Goal: Information Seeking & Learning: Learn about a topic

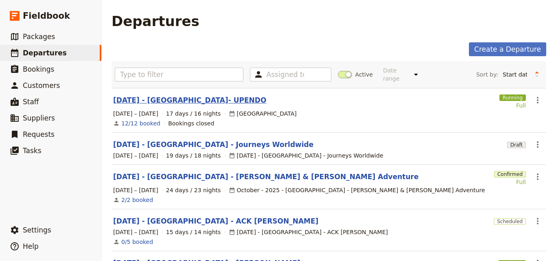
click at [166, 96] on link "[DATE] - [GEOGRAPHIC_DATA]- UPENDO" at bounding box center [189, 100] width 153 height 10
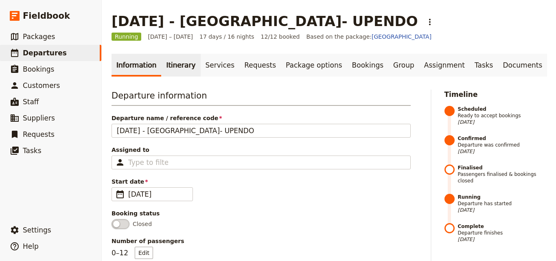
click at [185, 72] on link "Itinerary" at bounding box center [180, 65] width 39 height 23
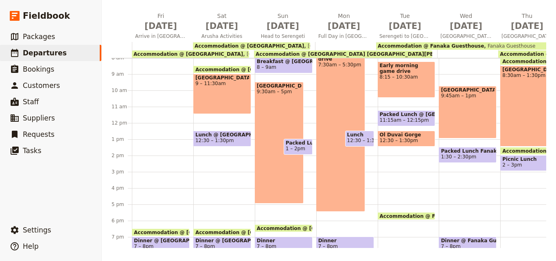
scroll to position [49, 0]
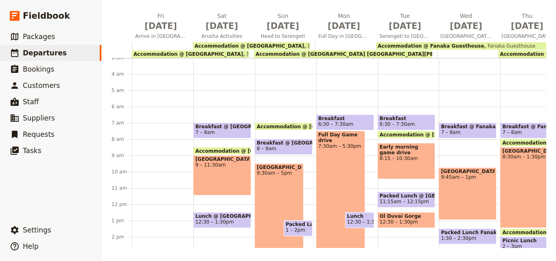
click at [331, 51] on span "Accommodation @ [GEOGRAPHIC_DATA] [GEOGRAPHIC_DATA][PERSON_NAME]" at bounding box center [363, 54] width 214 height 6
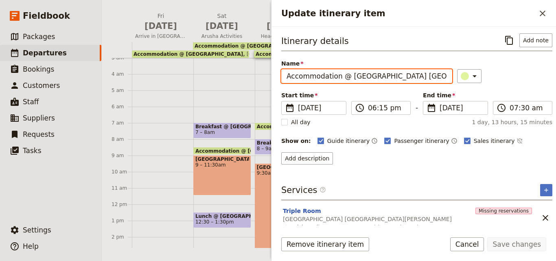
scroll to position [0, 2]
drag, startPoint x: 348, startPoint y: 75, endPoint x: 440, endPoint y: 73, distance: 91.6
click at [440, 73] on input "Accommodation @ [GEOGRAPHIC_DATA] [GEOGRAPHIC_DATA][PERSON_NAME]" at bounding box center [366, 76] width 171 height 14
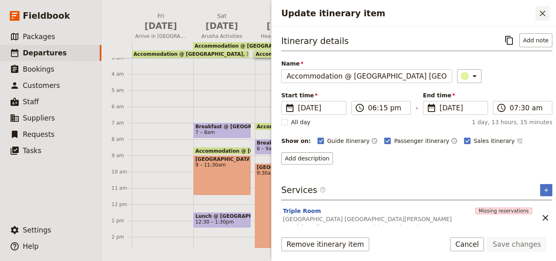
click at [544, 12] on icon "Close drawer" at bounding box center [543, 14] width 6 height 6
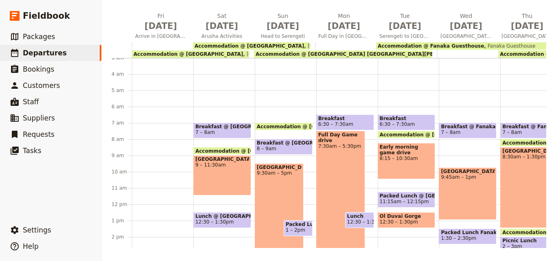
click at [273, 170] on span "[GEOGRAPHIC_DATA]" at bounding box center [279, 167] width 45 height 6
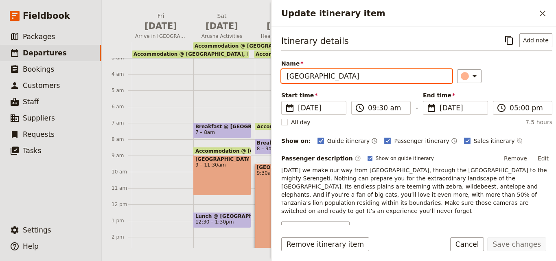
drag, startPoint x: 376, startPoint y: 77, endPoint x: 289, endPoint y: 74, distance: 87.1
click at [289, 74] on input "[GEOGRAPHIC_DATA]" at bounding box center [366, 76] width 171 height 14
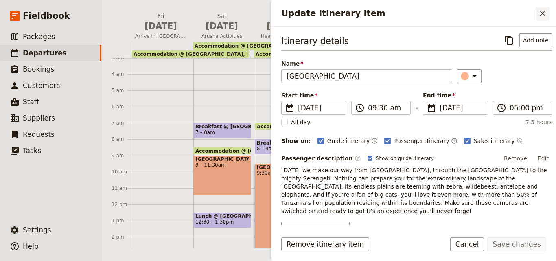
click at [537, 14] on button "​" at bounding box center [543, 14] width 14 height 14
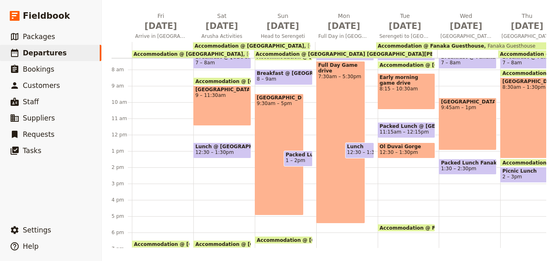
scroll to position [133, 0]
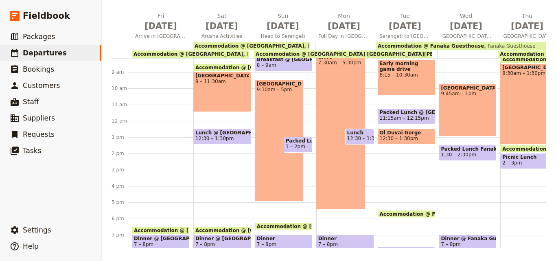
click at [277, 87] on span "[GEOGRAPHIC_DATA]" at bounding box center [279, 84] width 45 height 6
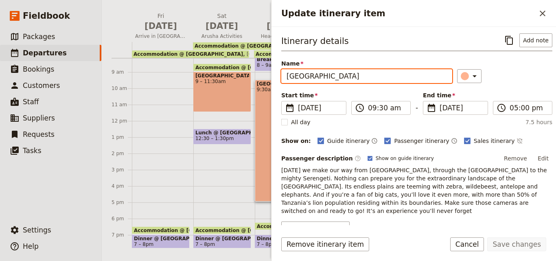
drag, startPoint x: 374, startPoint y: 75, endPoint x: 286, endPoint y: 75, distance: 87.1
click at [286, 75] on input "[GEOGRAPHIC_DATA]" at bounding box center [366, 76] width 171 height 14
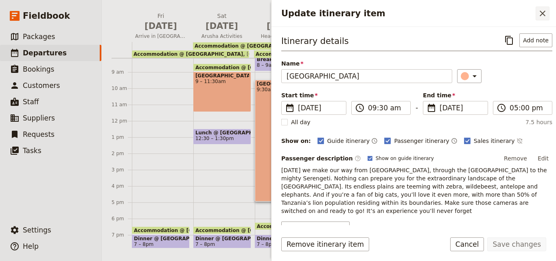
click at [540, 13] on icon "Close drawer" at bounding box center [543, 14] width 10 height 10
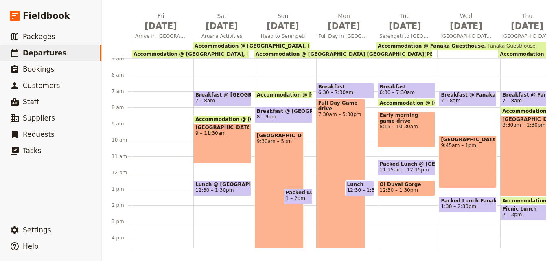
scroll to position [51, 0]
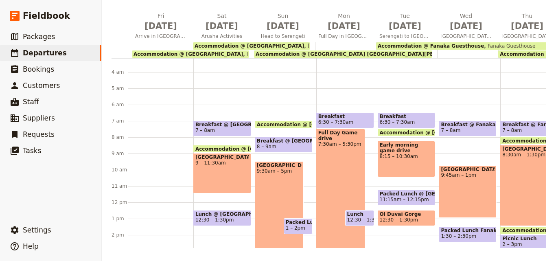
click at [347, 197] on div "Full Day Game drive 7:30am – 5:30pm" at bounding box center [340, 210] width 49 height 162
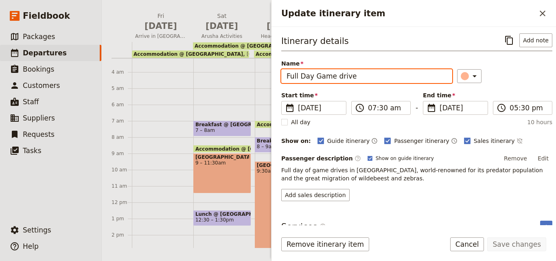
drag, startPoint x: 364, startPoint y: 77, endPoint x: 313, endPoint y: 76, distance: 50.5
click at [313, 76] on input "Full Day Game drive" at bounding box center [366, 76] width 171 height 14
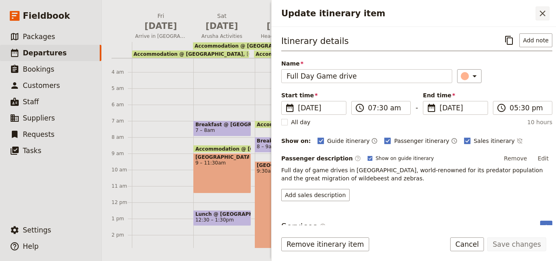
click at [537, 10] on button "​" at bounding box center [543, 14] width 14 height 14
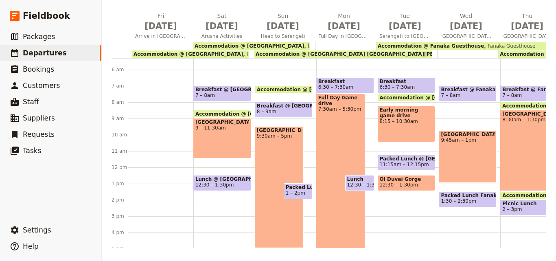
scroll to position [100, 0]
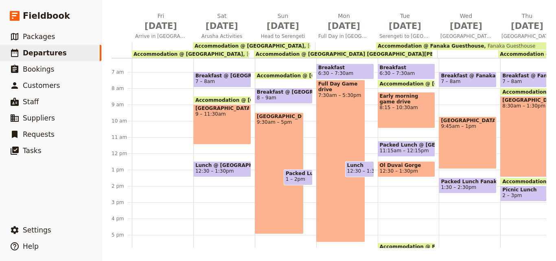
click at [395, 119] on div "Early morning game drive 8:15 – 10:30am" at bounding box center [407, 110] width 58 height 36
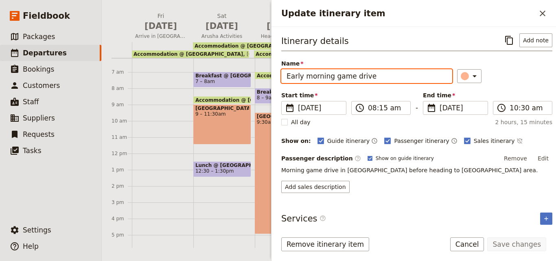
drag, startPoint x: 371, startPoint y: 79, endPoint x: 334, endPoint y: 78, distance: 36.6
click at [334, 78] on input "Early morning game drive" at bounding box center [366, 76] width 171 height 14
click at [372, 77] on input "Early morning game drive" at bounding box center [366, 76] width 171 height 14
drag, startPoint x: 372, startPoint y: 77, endPoint x: 334, endPoint y: 76, distance: 38.3
click at [334, 76] on input "Early morning game drive" at bounding box center [366, 76] width 171 height 14
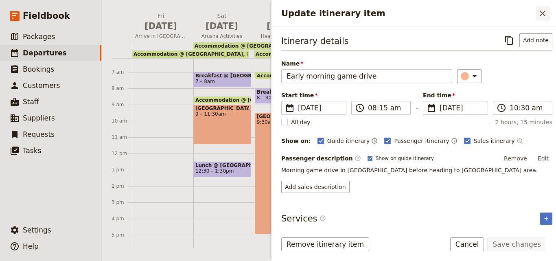
click at [541, 12] on icon "Close drawer" at bounding box center [543, 14] width 6 height 6
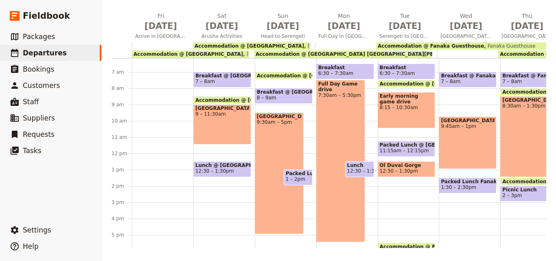
click at [408, 167] on span "Ol Duvai Gorge" at bounding box center [407, 165] width 54 height 6
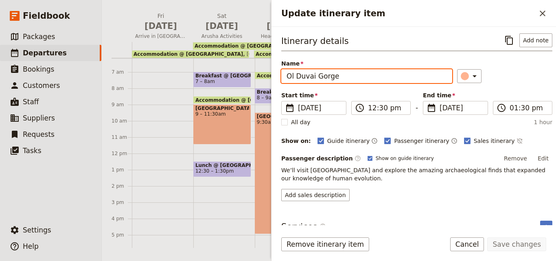
drag, startPoint x: 346, startPoint y: 74, endPoint x: 280, endPoint y: 77, distance: 65.1
click at [280, 77] on div "Itinerary details ​ Add note Name Ol Duvai Gorge ​ Start time ​ [DATE] [DATE] […" at bounding box center [413, 126] width 284 height 198
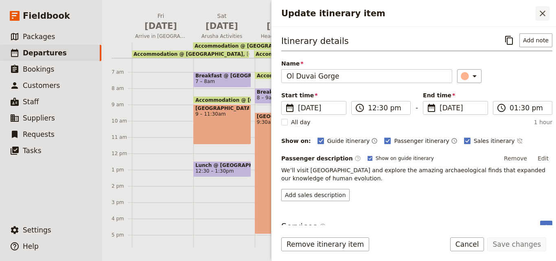
click at [545, 13] on icon "Close drawer" at bounding box center [543, 14] width 10 height 10
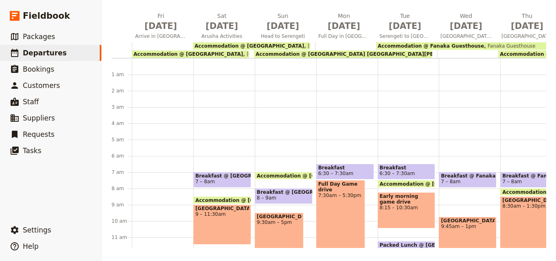
scroll to position [81, 0]
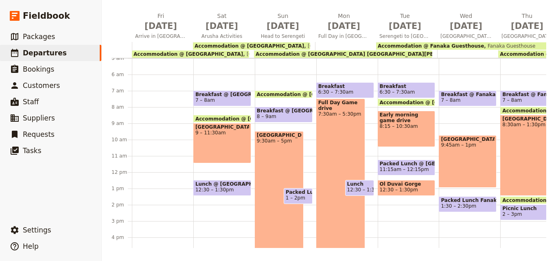
click at [489, 44] on span "Fanaka Guesthouse" at bounding box center [509, 46] width 51 height 6
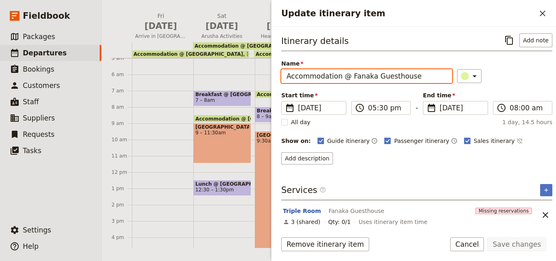
drag, startPoint x: 408, startPoint y: 77, endPoint x: 346, endPoint y: 75, distance: 62.7
click at [346, 75] on input "Accommodation @ Fanaka Guesthouse" at bounding box center [366, 76] width 171 height 14
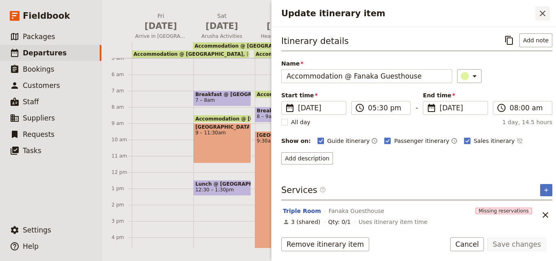
click at [542, 17] on icon "Close drawer" at bounding box center [543, 14] width 10 height 10
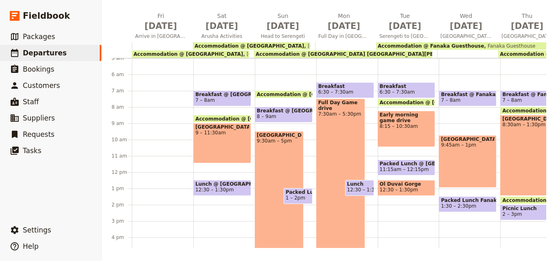
click at [425, 124] on span "8:15 – 10:30am" at bounding box center [407, 126] width 54 height 6
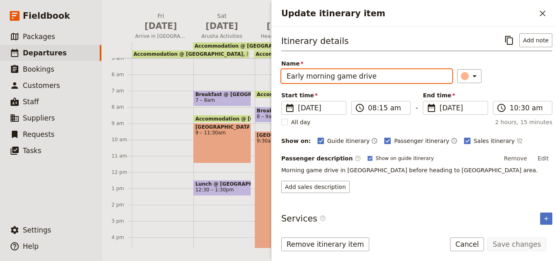
drag, startPoint x: 385, startPoint y: 78, endPoint x: 332, endPoint y: 74, distance: 53.4
click at [332, 74] on input "Early morning game drive" at bounding box center [366, 76] width 171 height 14
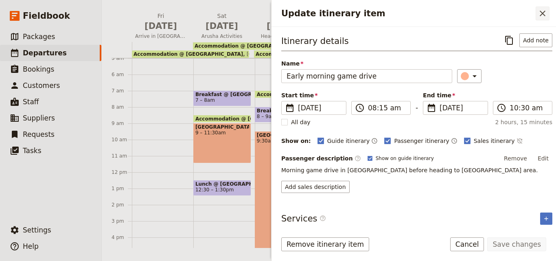
click at [543, 11] on icon "Close drawer" at bounding box center [543, 14] width 10 height 10
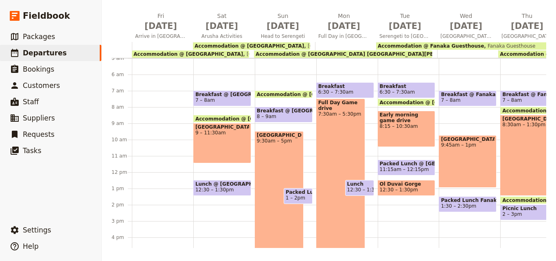
click at [406, 184] on span "Ol Duvai Gorge" at bounding box center [407, 184] width 54 height 6
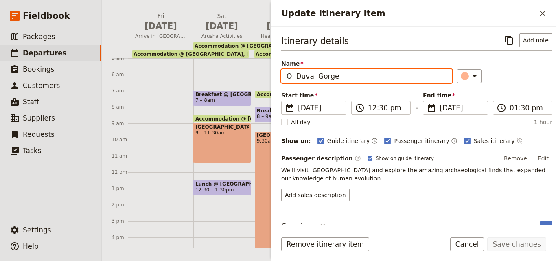
drag, startPoint x: 343, startPoint y: 77, endPoint x: 270, endPoint y: 68, distance: 73.8
click at [270, 68] on div "[DATE] - [GEOGRAPHIC_DATA]- UPENDO ​ Running [DATE] – [DATE] 17 days / 16 night…" at bounding box center [329, 130] width 454 height 261
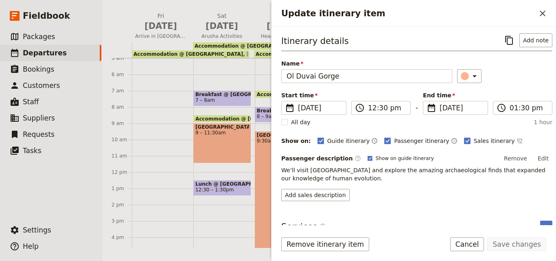
drag, startPoint x: 328, startPoint y: 69, endPoint x: 372, endPoint y: 50, distance: 47.6
click at [372, 50] on div "Itinerary details ​ Add note" at bounding box center [416, 42] width 271 height 18
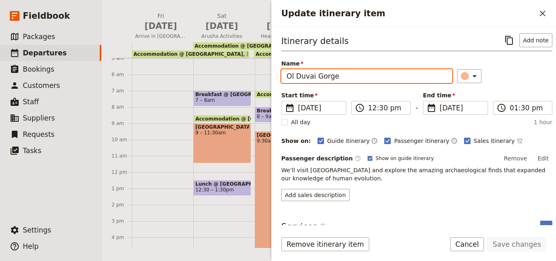
drag, startPoint x: 369, startPoint y: 73, endPoint x: 284, endPoint y: 74, distance: 85.1
click at [284, 74] on input "Ol Duvai Gorge" at bounding box center [366, 76] width 171 height 14
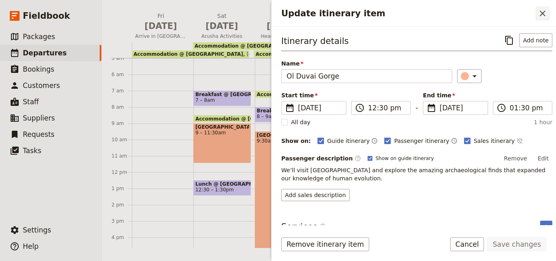
click at [544, 10] on icon "Close drawer" at bounding box center [543, 14] width 10 height 10
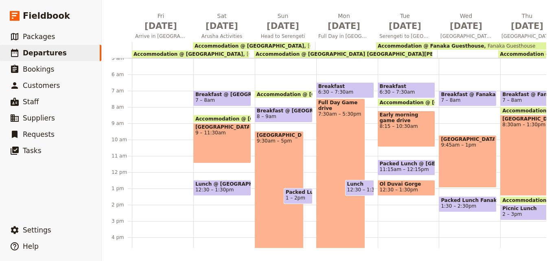
click at [470, 157] on div "[GEOGRAPHIC_DATA] 9:45am – 1pm" at bounding box center [468, 161] width 58 height 52
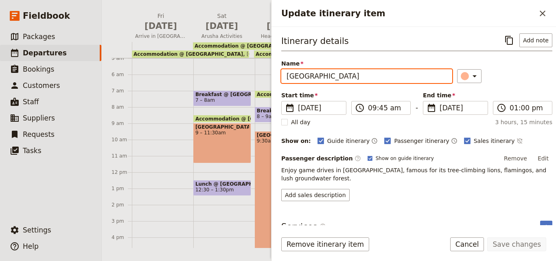
drag, startPoint x: 404, startPoint y: 78, endPoint x: 282, endPoint y: 73, distance: 122.2
click at [282, 73] on input "[GEOGRAPHIC_DATA]" at bounding box center [366, 76] width 171 height 14
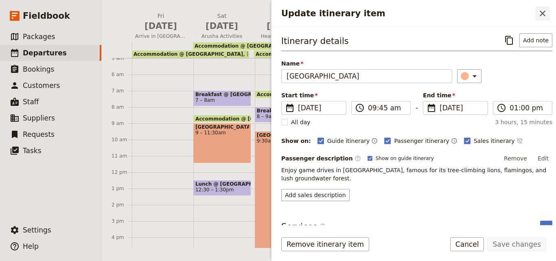
click at [541, 13] on icon "Close drawer" at bounding box center [543, 14] width 10 height 10
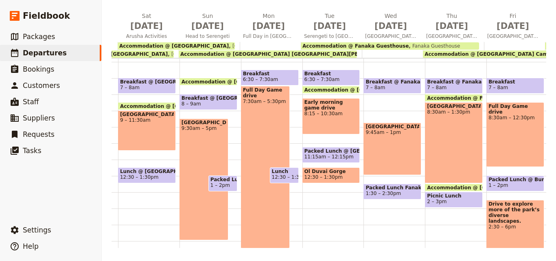
scroll to position [86, 0]
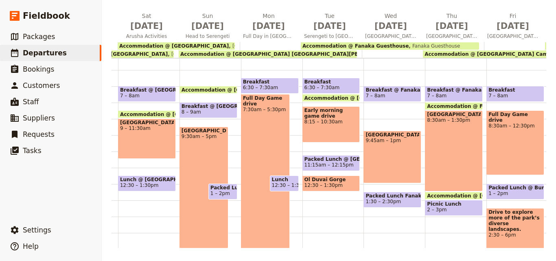
click at [503, 55] on span "Accommodation @ [GEOGRAPHIC_DATA] Camps - [GEOGRAPHIC_DATA]" at bounding box center [520, 54] width 192 height 6
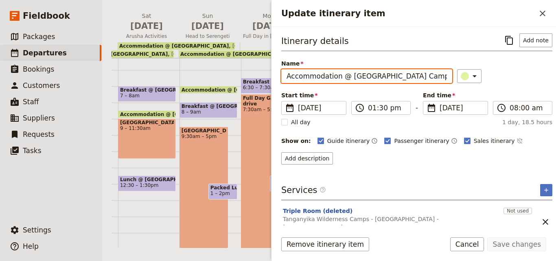
scroll to position [0, 78]
drag, startPoint x: 441, startPoint y: 74, endPoint x: 409, endPoint y: 74, distance: 31.3
click at [409, 74] on input "Accommodation @ [GEOGRAPHIC_DATA] Camps - [GEOGRAPHIC_DATA]" at bounding box center [366, 76] width 171 height 14
drag, startPoint x: 361, startPoint y: 74, endPoint x: 347, endPoint y: 74, distance: 14.2
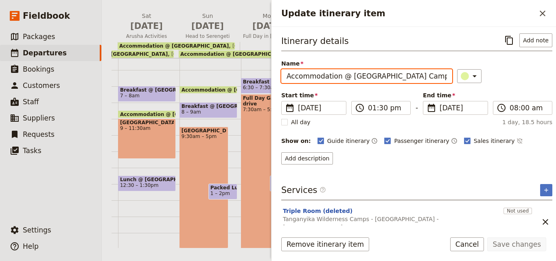
click at [347, 74] on input "Accommodation @ [GEOGRAPHIC_DATA] Camps - [GEOGRAPHIC_DATA]" at bounding box center [366, 76] width 171 height 14
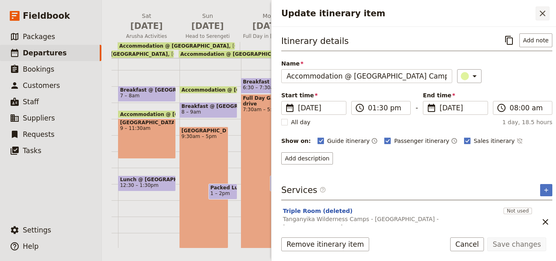
click at [546, 17] on icon "Close drawer" at bounding box center [543, 14] width 10 height 10
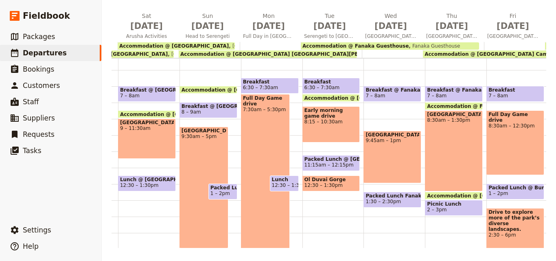
click at [443, 140] on div "[GEOGRAPHIC_DATA] 8:30am – 1:30pm" at bounding box center [454, 150] width 58 height 81
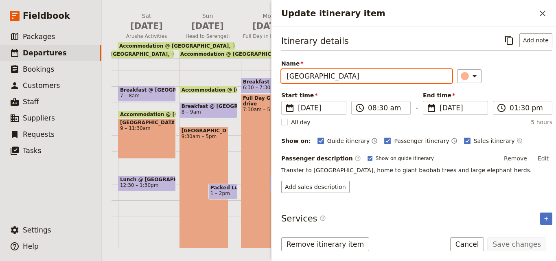
drag, startPoint x: 379, startPoint y: 82, endPoint x: 274, endPoint y: 77, distance: 104.7
click at [274, 77] on div "Itinerary details ​ Add note Name [GEOGRAPHIC_DATA] ​ Start time ​ [DATE] [DATE…" at bounding box center [413, 126] width 284 height 198
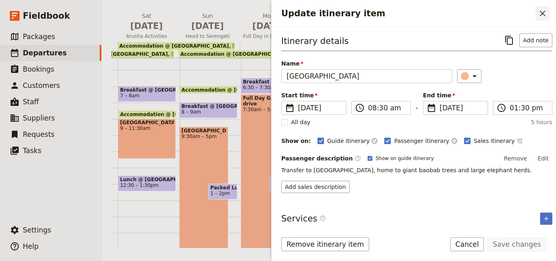
click at [538, 15] on icon "Close drawer" at bounding box center [543, 14] width 10 height 10
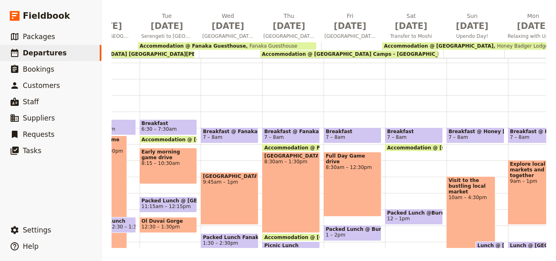
scroll to position [85, 0]
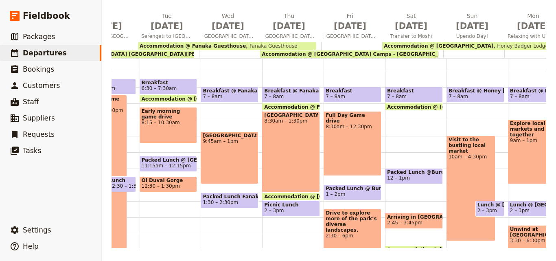
click at [358, 145] on div "Full Day Game drive 8:30am – 12:30pm" at bounding box center [353, 143] width 58 height 65
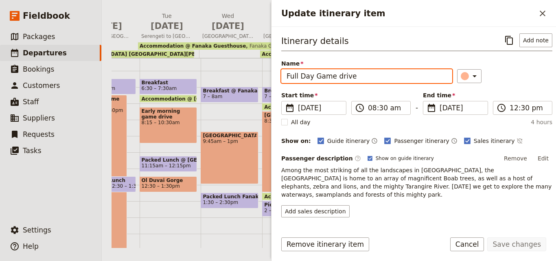
drag, startPoint x: 352, startPoint y: 77, endPoint x: 313, endPoint y: 80, distance: 40.0
click at [313, 80] on input "Full Day Game drive" at bounding box center [366, 76] width 171 height 14
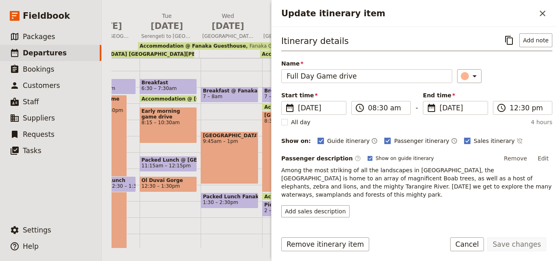
click at [535, 16] on h2 "Update itinerary item" at bounding box center [408, 13] width 254 height 12
click at [546, 15] on icon "Close drawer" at bounding box center [543, 14] width 10 height 10
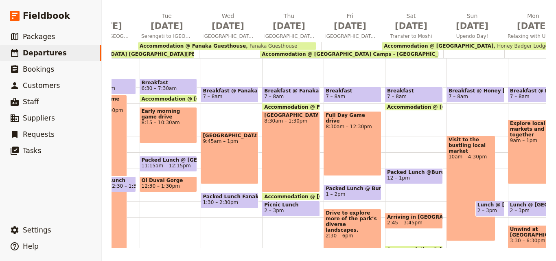
click at [463, 47] on span "Accommodation @ [GEOGRAPHIC_DATA]" at bounding box center [438, 46] width 109 height 6
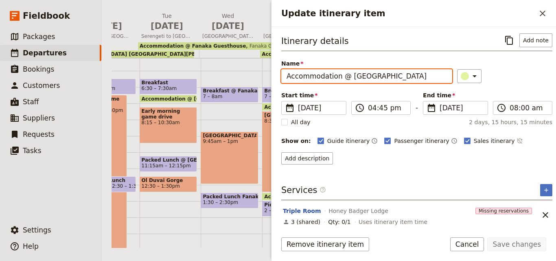
drag, startPoint x: 420, startPoint y: 79, endPoint x: 346, endPoint y: 79, distance: 74.5
click at [346, 79] on input "Accommodation @ [GEOGRAPHIC_DATA]" at bounding box center [366, 76] width 171 height 14
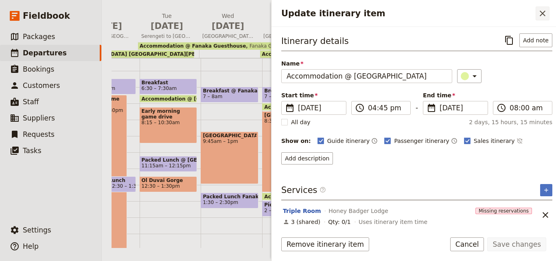
click at [538, 16] on icon "Close drawer" at bounding box center [543, 14] width 10 height 10
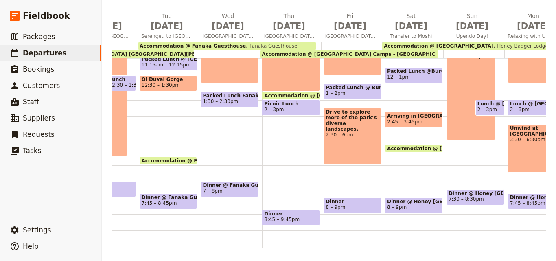
scroll to position [166, 0]
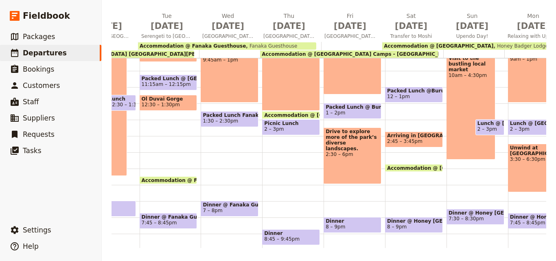
click at [418, 139] on span "2:45 – 3:45pm" at bounding box center [414, 141] width 54 height 6
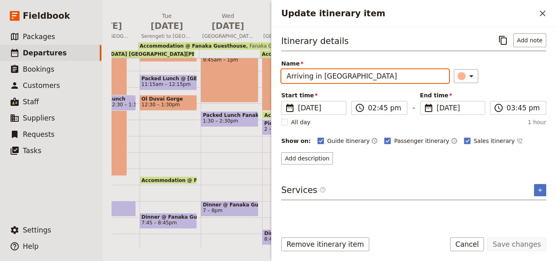
drag, startPoint x: 343, startPoint y: 78, endPoint x: 319, endPoint y: 78, distance: 24.0
click at [319, 78] on input "Arriving in [GEOGRAPHIC_DATA]" at bounding box center [365, 76] width 168 height 14
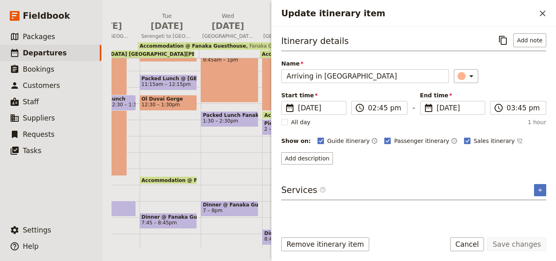
drag, startPoint x: 319, startPoint y: 78, endPoint x: 415, endPoint y: 45, distance: 102.1
click at [415, 45] on div "Itinerary details ​ Add note" at bounding box center [413, 42] width 265 height 18
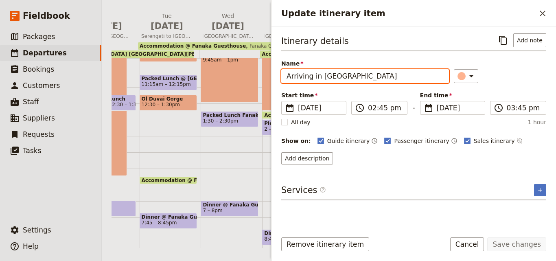
drag, startPoint x: 350, startPoint y: 76, endPoint x: 321, endPoint y: 76, distance: 29.3
click at [321, 76] on input "Arriving in [GEOGRAPHIC_DATA]" at bounding box center [365, 76] width 168 height 14
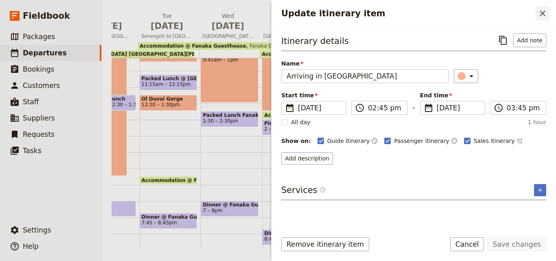
click at [544, 18] on icon "Close drawer" at bounding box center [543, 14] width 10 height 10
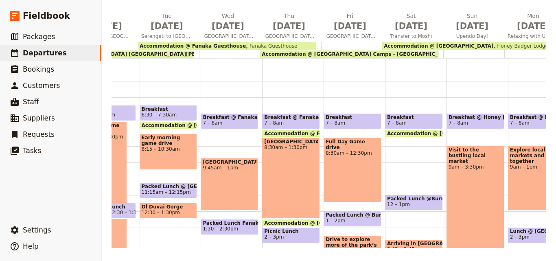
scroll to position [44, 0]
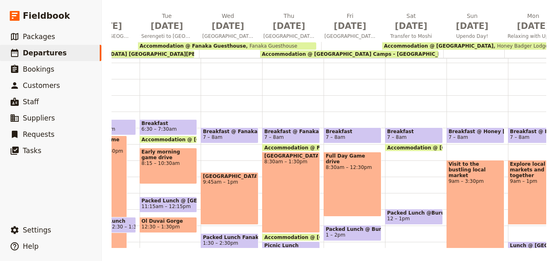
click at [481, 178] on span "9am – 3:30pm" at bounding box center [475, 181] width 54 height 6
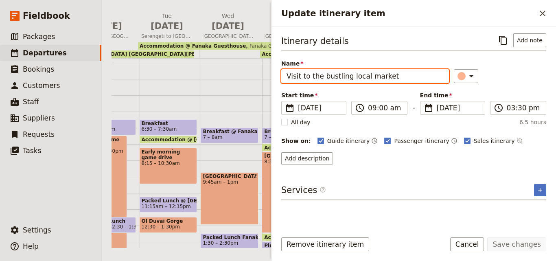
drag, startPoint x: 350, startPoint y: 78, endPoint x: 387, endPoint y: 78, distance: 37.8
click at [387, 78] on input "Visit to the bustling local market" at bounding box center [365, 76] width 168 height 14
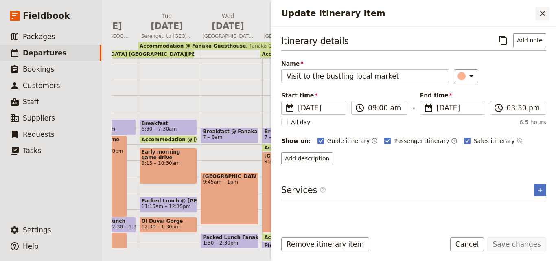
click at [542, 15] on icon "Close drawer" at bounding box center [543, 14] width 10 height 10
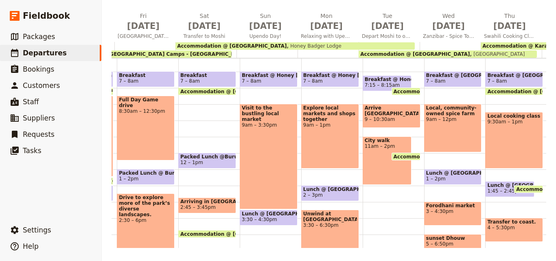
scroll to position [0, 456]
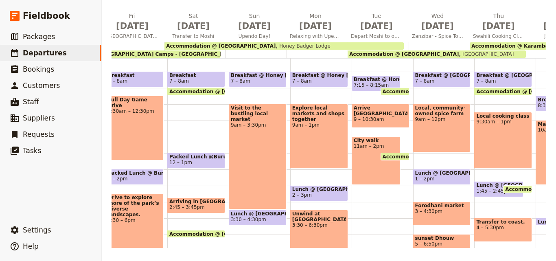
click at [258, 122] on div "Visit to the bustling local market 9am – 3:30pm" at bounding box center [258, 156] width 58 height 105
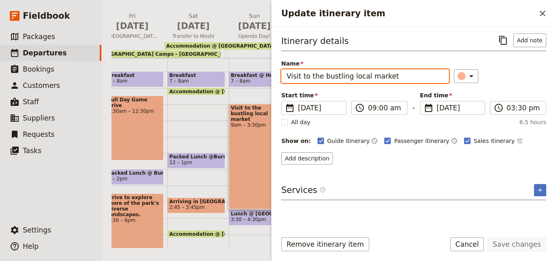
drag, startPoint x: 390, startPoint y: 78, endPoint x: 350, endPoint y: 82, distance: 40.0
click at [350, 82] on input "Visit to the bustling local market" at bounding box center [365, 76] width 168 height 14
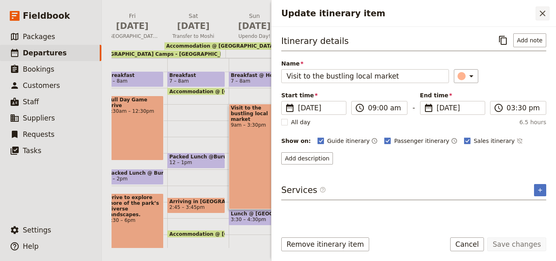
click at [539, 14] on icon "Close drawer" at bounding box center [543, 14] width 10 height 10
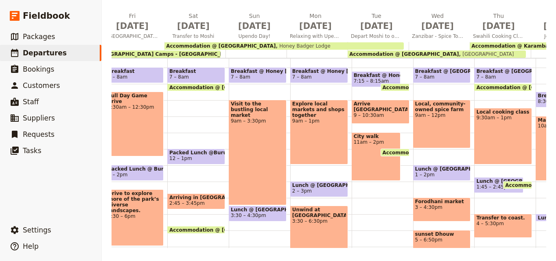
scroll to position [85, 0]
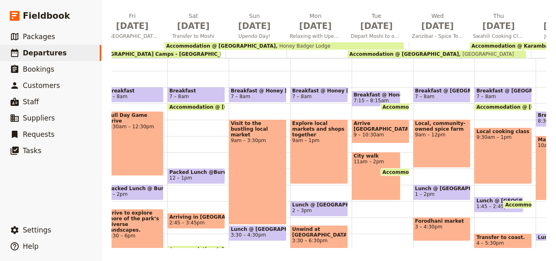
click at [319, 139] on div "Explore local markets and shops together 9am – 1pm" at bounding box center [319, 151] width 58 height 65
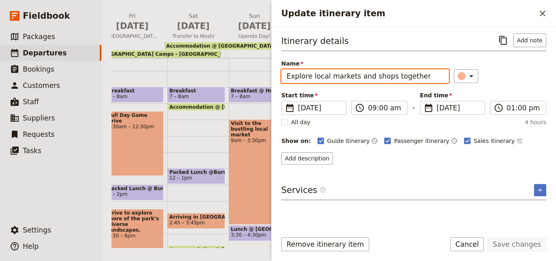
drag, startPoint x: 309, startPoint y: 76, endPoint x: 418, endPoint y: 76, distance: 108.7
click at [418, 76] on input "Explore local markets and shops together" at bounding box center [365, 76] width 168 height 14
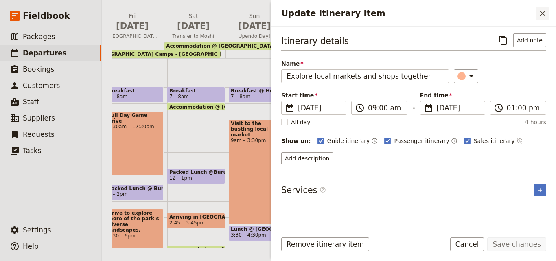
click at [546, 13] on icon "Close drawer" at bounding box center [543, 14] width 10 height 10
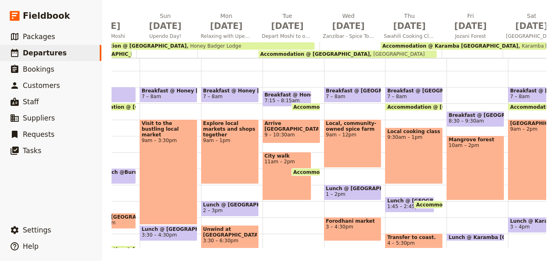
scroll to position [0, 538]
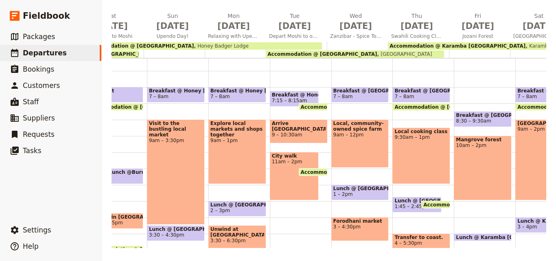
click at [231, 142] on div "Explore local markets and shops together 9am – 1pm" at bounding box center [237, 151] width 58 height 65
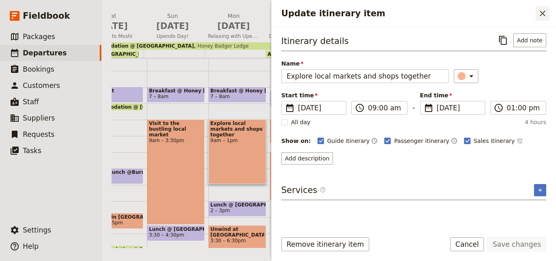
click at [543, 15] on icon "Close drawer" at bounding box center [543, 14] width 10 height 10
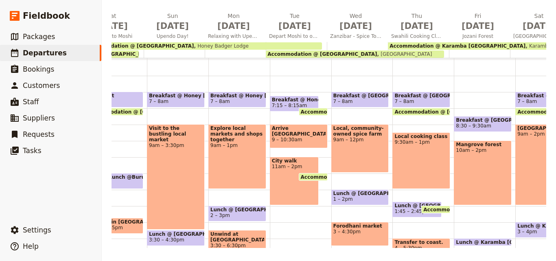
scroll to position [44, 0]
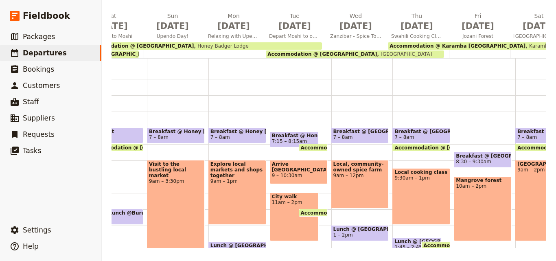
click at [287, 76] on div "Breakfast @ [GEOGRAPHIC_DATA] 7:15 – 8:15am Accommodation @ [GEOGRAPHIC_DATA] 4…" at bounding box center [300, 209] width 61 height 391
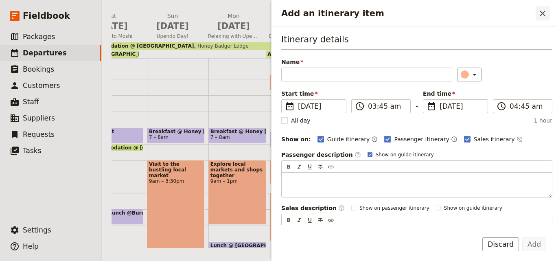
click at [545, 17] on icon "Close drawer" at bounding box center [543, 14] width 10 height 10
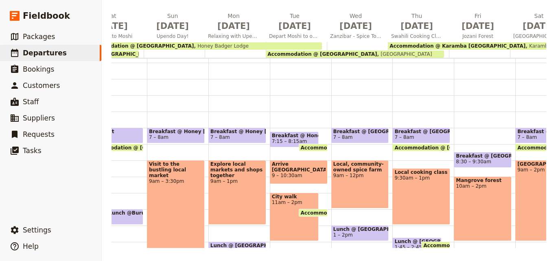
click at [310, 51] on span "Accommodation @ [GEOGRAPHIC_DATA]" at bounding box center [321, 54] width 109 height 6
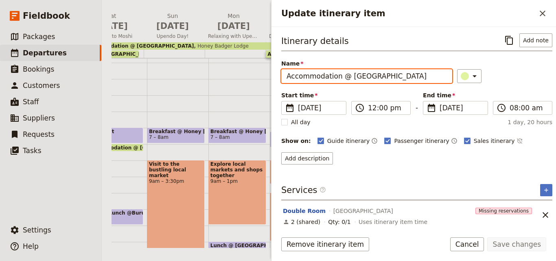
drag, startPoint x: 412, startPoint y: 76, endPoint x: 348, endPoint y: 76, distance: 64.7
click at [348, 76] on input "Accommodation @ [GEOGRAPHIC_DATA]" at bounding box center [366, 76] width 171 height 14
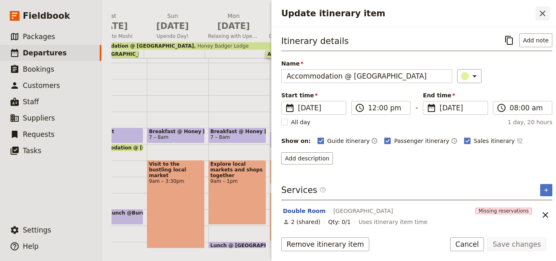
click at [542, 16] on icon "Close drawer" at bounding box center [543, 14] width 10 height 10
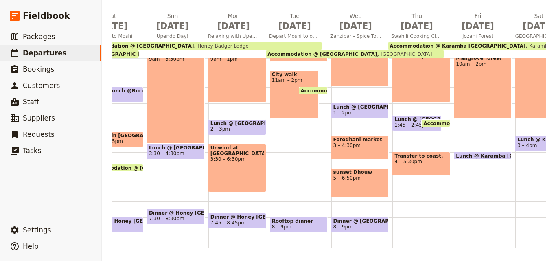
scroll to position [85, 0]
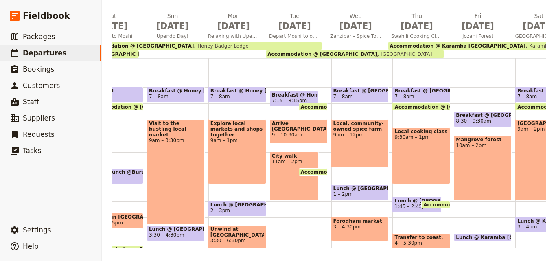
click at [310, 139] on div "Arrive [GEOGRAPHIC_DATA] 9 – 10:30am" at bounding box center [299, 131] width 58 height 24
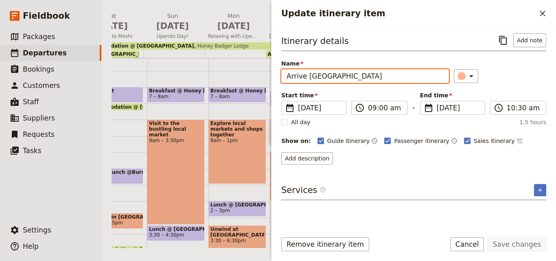
drag, startPoint x: 348, startPoint y: 78, endPoint x: 280, endPoint y: 76, distance: 68.0
click at [280, 76] on div "Itinerary details ​ Add note Name Arrive [GEOGRAPHIC_DATA] ​ Start time ​ [DATE…" at bounding box center [413, 126] width 284 height 198
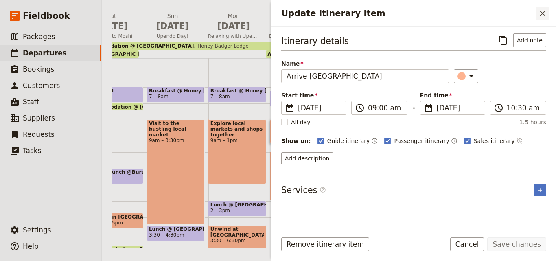
click at [536, 17] on button "​" at bounding box center [543, 14] width 14 height 14
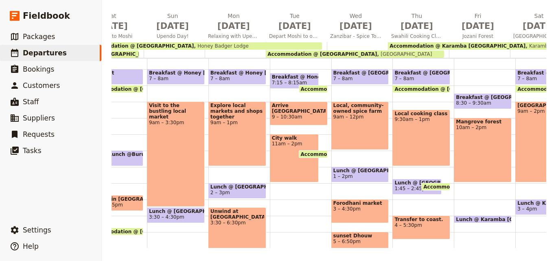
scroll to position [89, 0]
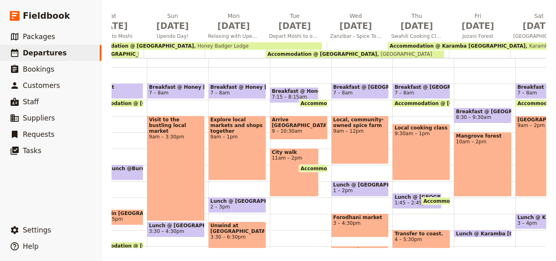
click at [365, 153] on div "Local, community-owned spice farm 9am – 12pm" at bounding box center [360, 140] width 58 height 48
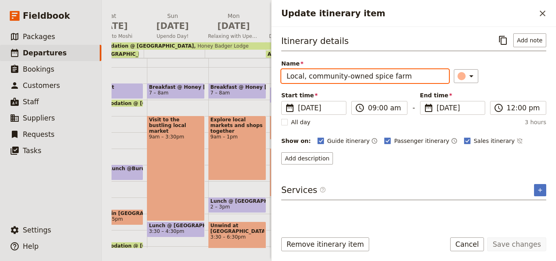
drag, startPoint x: 412, startPoint y: 79, endPoint x: 278, endPoint y: 76, distance: 134.3
click at [278, 76] on div "Itinerary details ​ Add note Name Local, community-owned spice farm ​ Start tim…" at bounding box center [413, 126] width 284 height 198
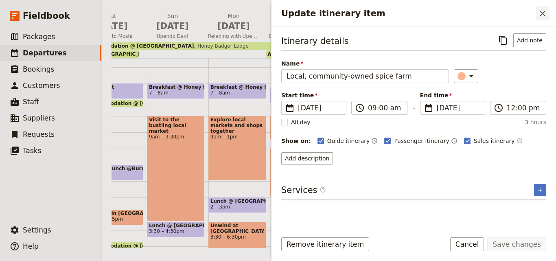
click at [547, 11] on icon "Close drawer" at bounding box center [543, 14] width 10 height 10
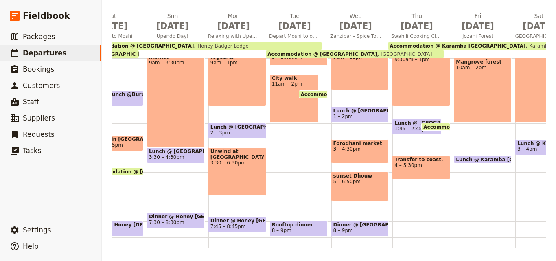
scroll to position [164, 0]
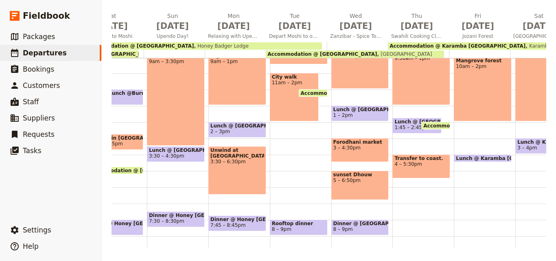
click at [378, 140] on span "Forodhani market" at bounding box center [360, 142] width 54 height 6
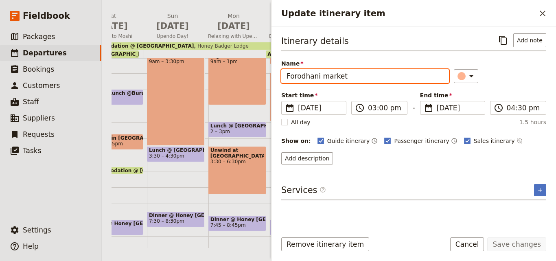
drag, startPoint x: 368, startPoint y: 79, endPoint x: 286, endPoint y: 75, distance: 82.3
click at [286, 75] on input "Forodhani market" at bounding box center [365, 76] width 168 height 14
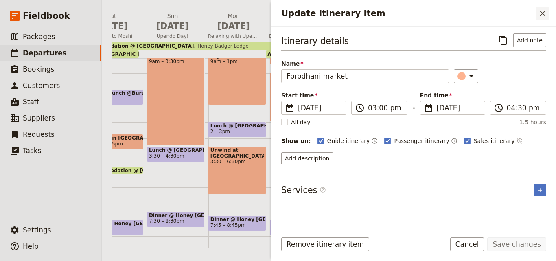
click at [542, 15] on icon "Close drawer" at bounding box center [543, 14] width 10 height 10
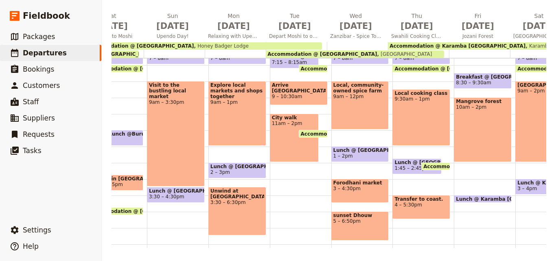
scroll to position [42, 0]
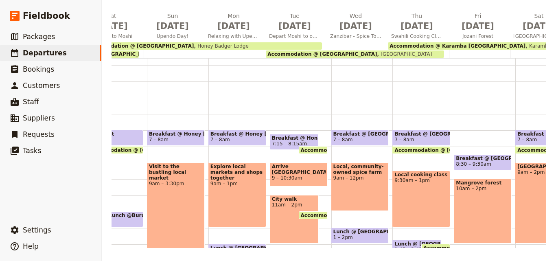
click at [422, 207] on div "Local cooking class 9:30am – 1pm" at bounding box center [421, 199] width 58 height 57
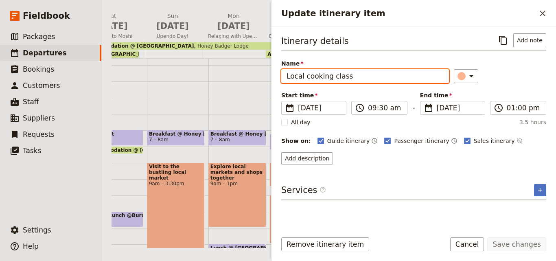
drag, startPoint x: 374, startPoint y: 74, endPoint x: 285, endPoint y: 77, distance: 88.8
click at [285, 77] on input "Local cooking class" at bounding box center [365, 76] width 168 height 14
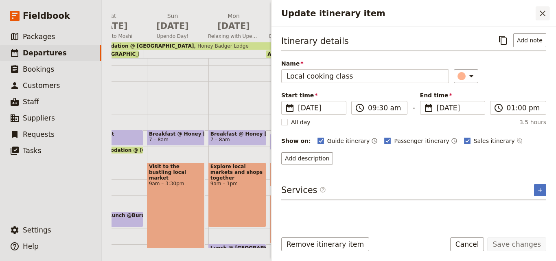
click at [544, 11] on icon "Close drawer" at bounding box center [543, 14] width 10 height 10
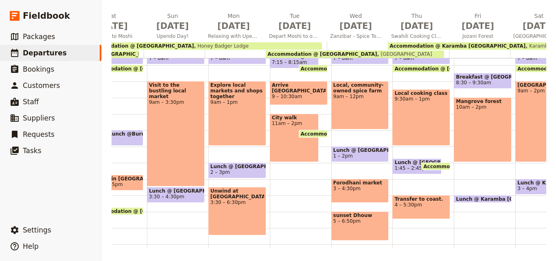
scroll to position [205, 0]
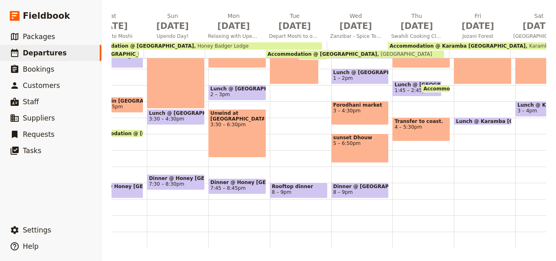
click at [426, 127] on div "Transfer to coast. 4 – 5:30pm" at bounding box center [421, 129] width 58 height 24
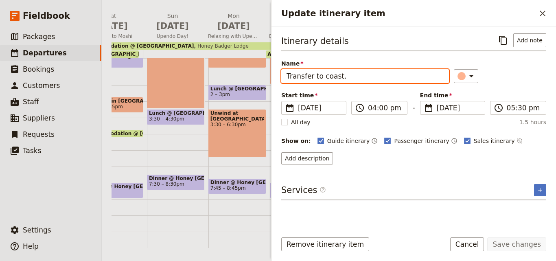
drag, startPoint x: 361, startPoint y: 76, endPoint x: 286, endPoint y: 74, distance: 75.3
click at [286, 74] on input "Transfer to coast." at bounding box center [365, 76] width 168 height 14
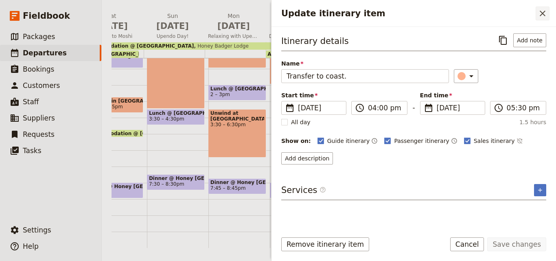
click at [546, 14] on icon "Close drawer" at bounding box center [543, 14] width 10 height 10
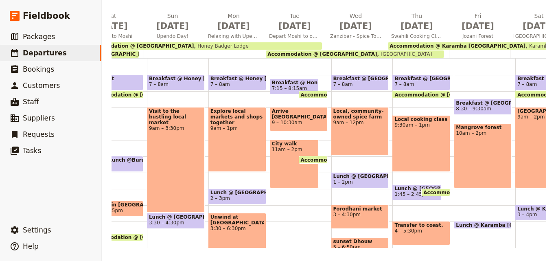
scroll to position [83, 0]
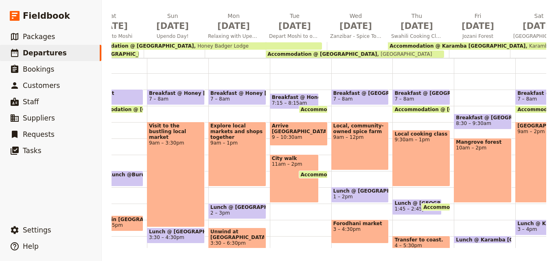
click at [491, 175] on div "Mangrove forest 10am – 2pm" at bounding box center [483, 170] width 58 height 65
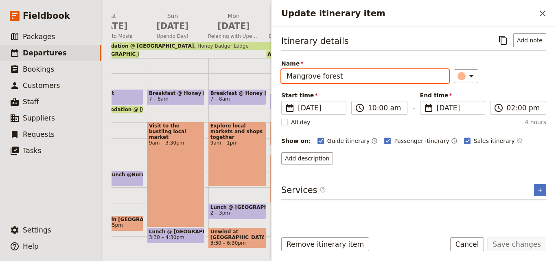
drag, startPoint x: 372, startPoint y: 80, endPoint x: 286, endPoint y: 73, distance: 86.6
click at [286, 73] on input "Mangrove forest" at bounding box center [365, 76] width 168 height 14
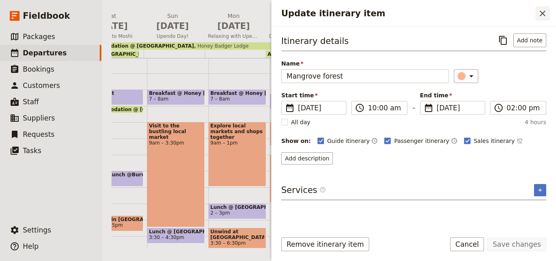
click at [542, 11] on icon "Close drawer" at bounding box center [543, 14] width 10 height 10
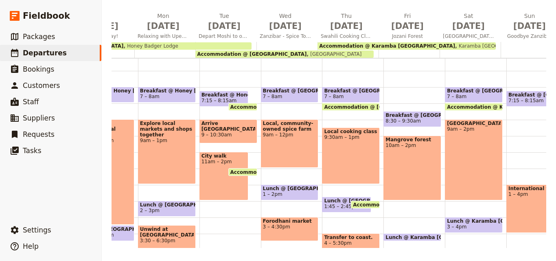
scroll to position [0, 640]
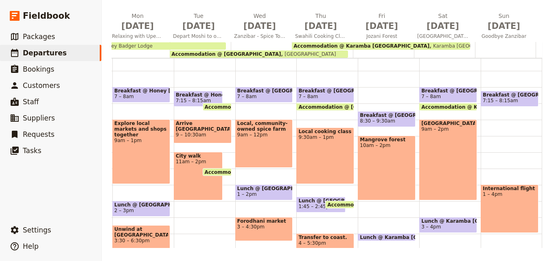
click at [450, 171] on div "[GEOGRAPHIC_DATA] 9am – 2pm" at bounding box center [448, 159] width 58 height 81
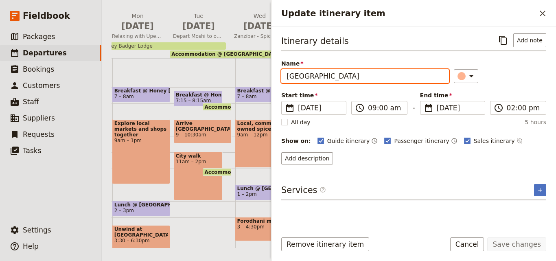
drag, startPoint x: 357, startPoint y: 76, endPoint x: 288, endPoint y: 76, distance: 69.6
click at [288, 76] on input "[GEOGRAPHIC_DATA]" at bounding box center [365, 76] width 168 height 14
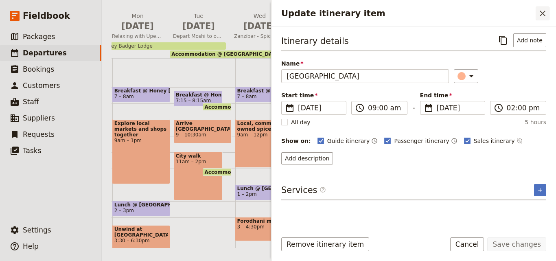
click at [536, 13] on button "​" at bounding box center [543, 14] width 14 height 14
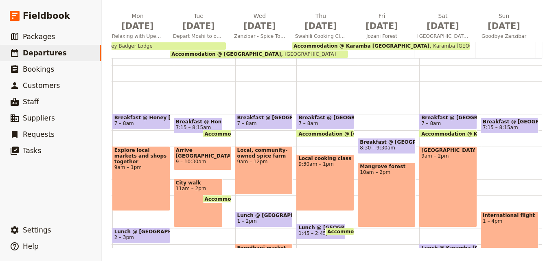
scroll to position [44, 0]
